Goal: Task Accomplishment & Management: Manage account settings

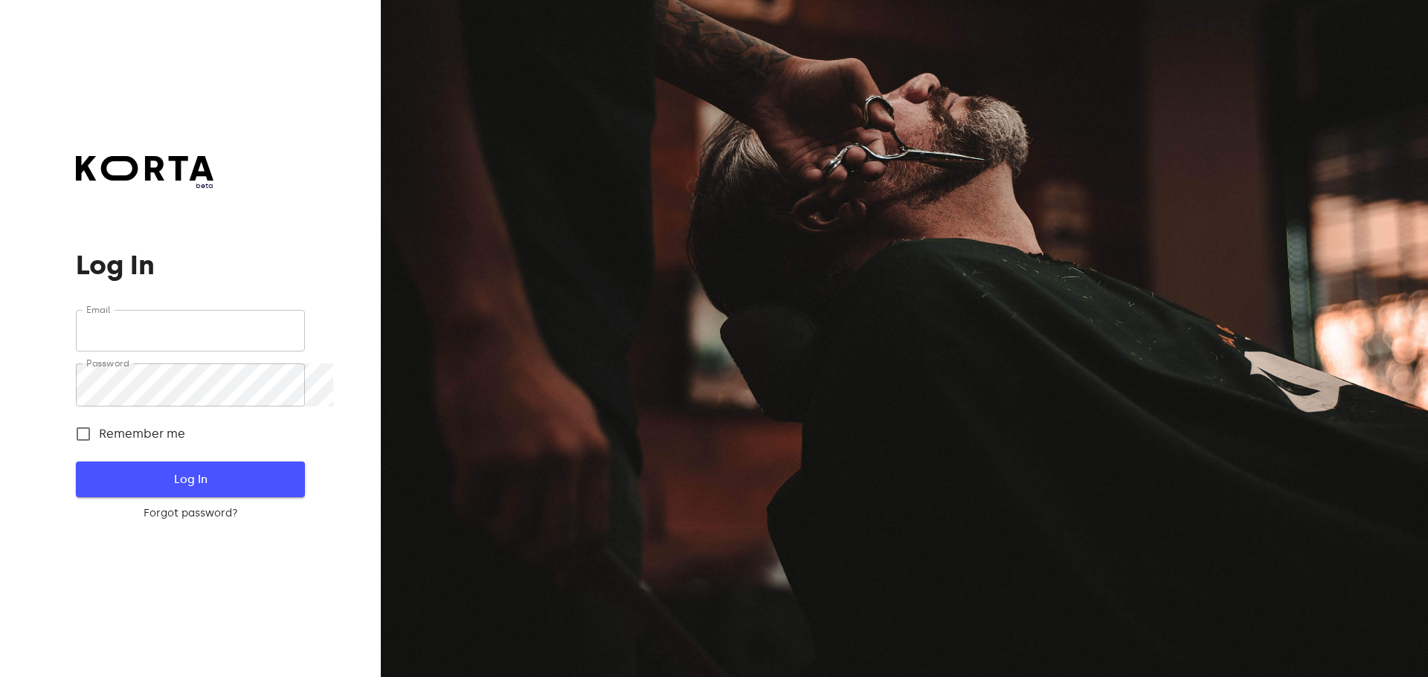
type input "[EMAIL_ADDRESS][DOMAIN_NAME]"
click at [208, 489] on span "Log In" at bounding box center [190, 479] width 181 height 19
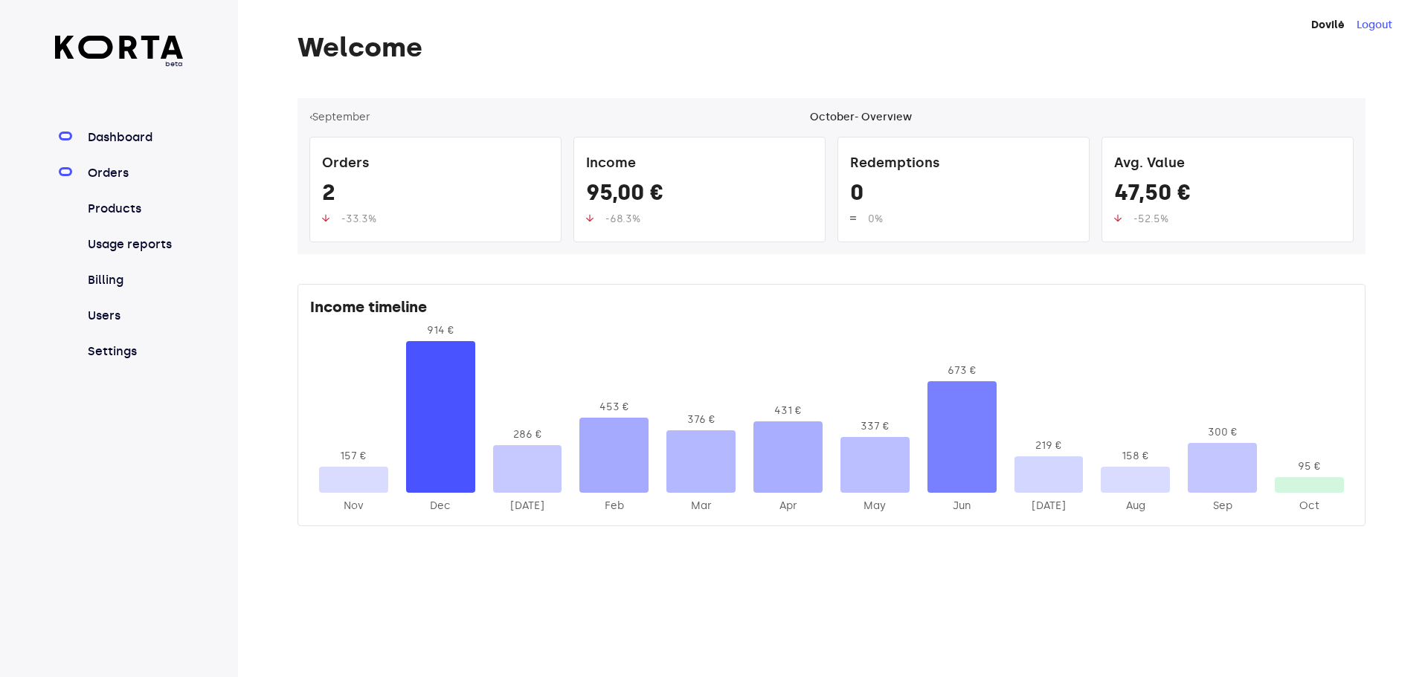
click at [125, 182] on link "Orders" at bounding box center [134, 173] width 99 height 18
